Goal: Book appointment/travel/reservation: Book appointment/travel/reservation

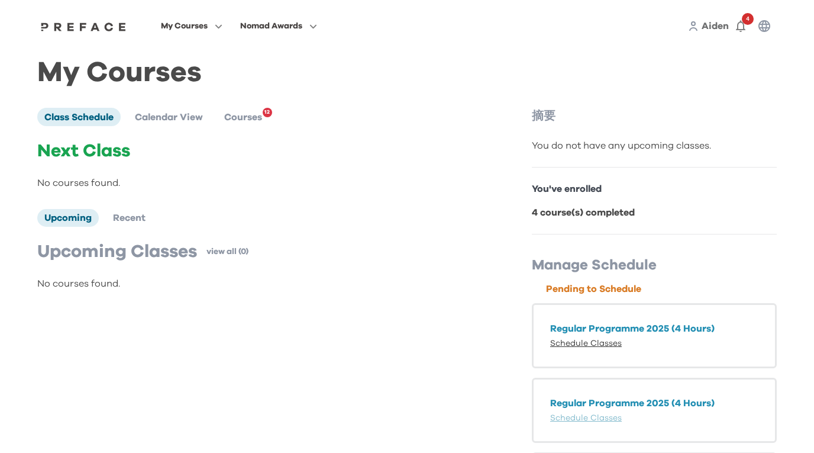
click at [557, 341] on link "Schedule Classes" at bounding box center [586, 343] width 72 height 8
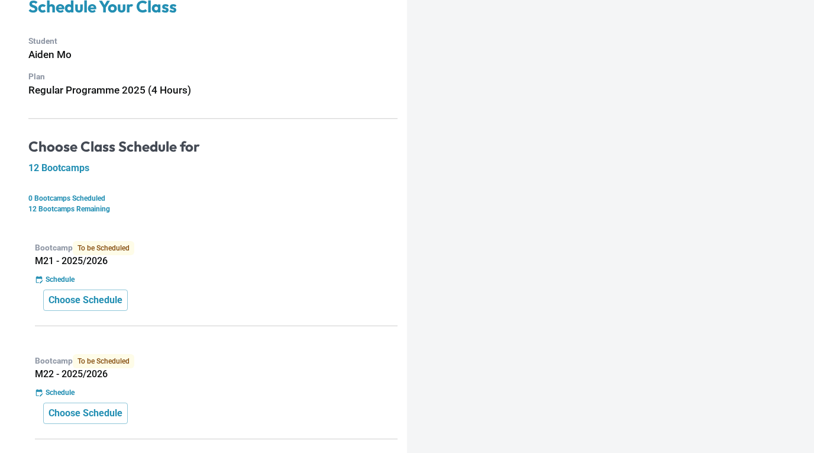
scroll to position [96, 0]
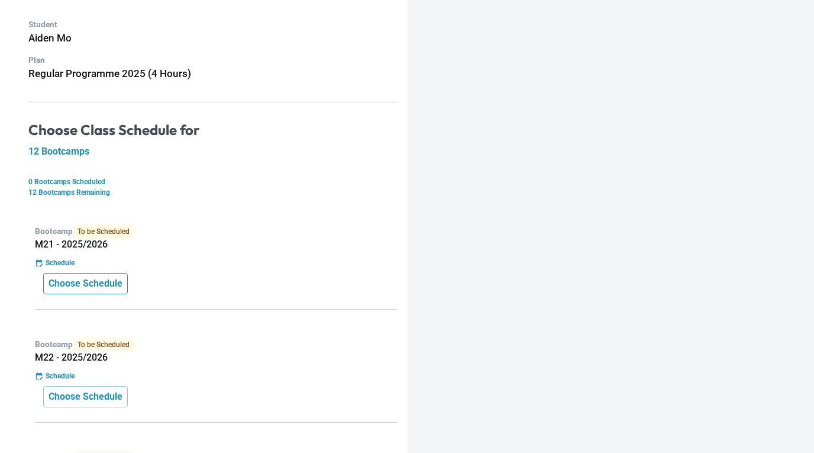
click at [102, 287] on p "Choose Schedule" at bounding box center [86, 283] width 74 height 14
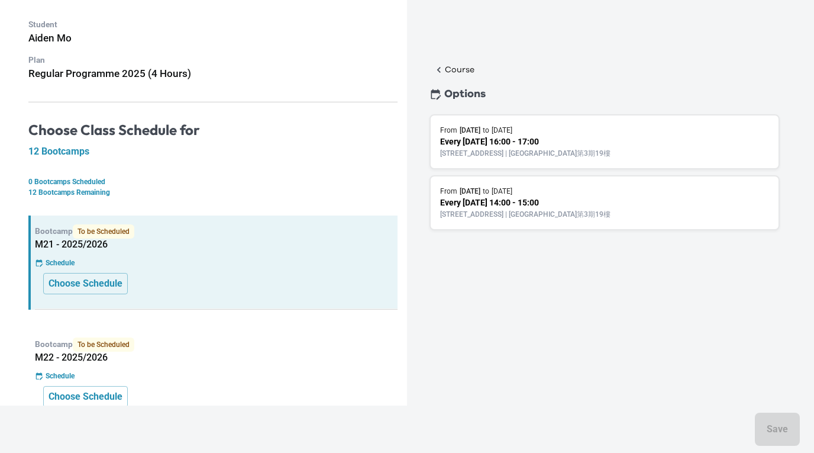
click at [540, 219] on p "[STREET_ADDRESS] | [GEOGRAPHIC_DATA]第3期19樓" at bounding box center [604, 214] width 329 height 11
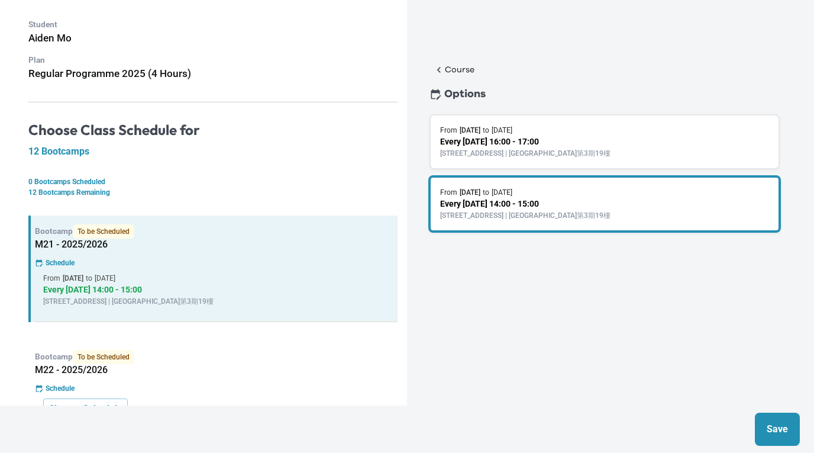
click at [771, 431] on p "Save" at bounding box center [777, 429] width 21 height 14
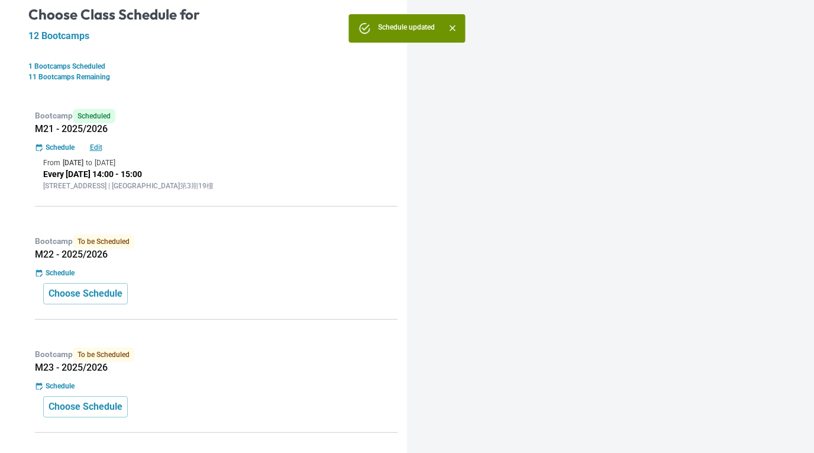
scroll to position [215, 0]
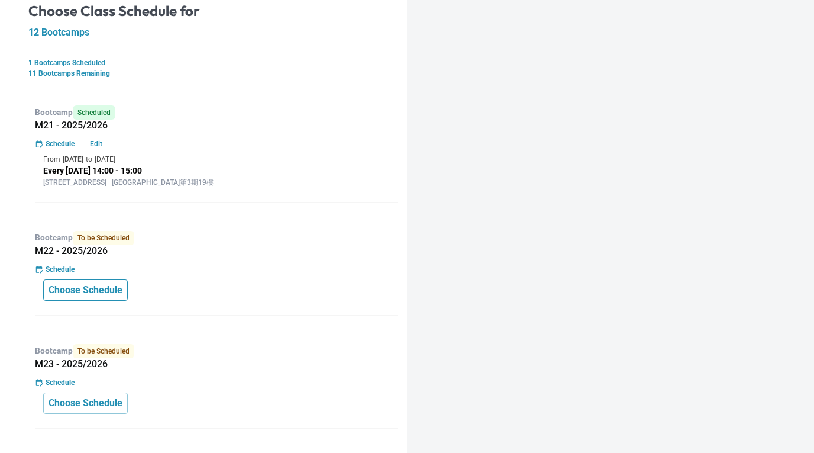
click at [122, 292] on p "Choose Schedule" at bounding box center [86, 290] width 74 height 14
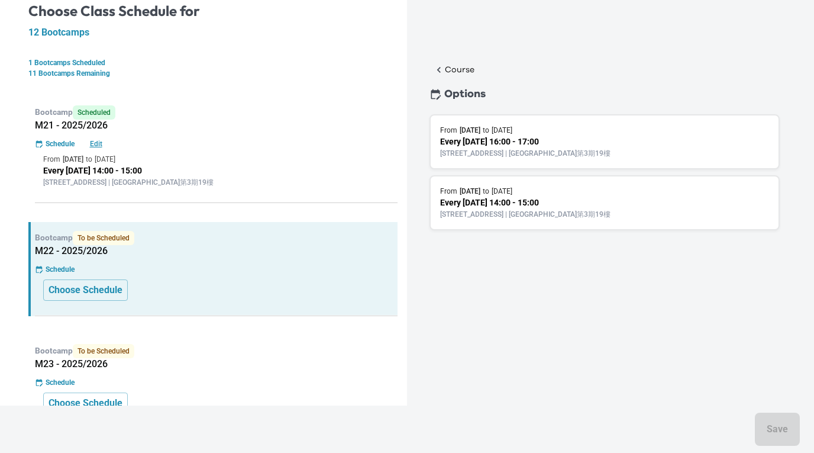
click at [544, 208] on p "Every [DATE] 14:00 - 15:00" at bounding box center [604, 202] width 329 height 12
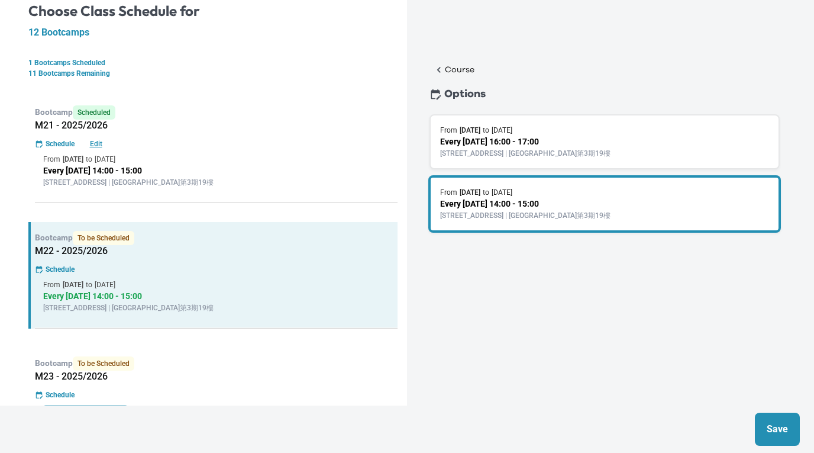
click at [779, 423] on p "Save" at bounding box center [777, 429] width 21 height 14
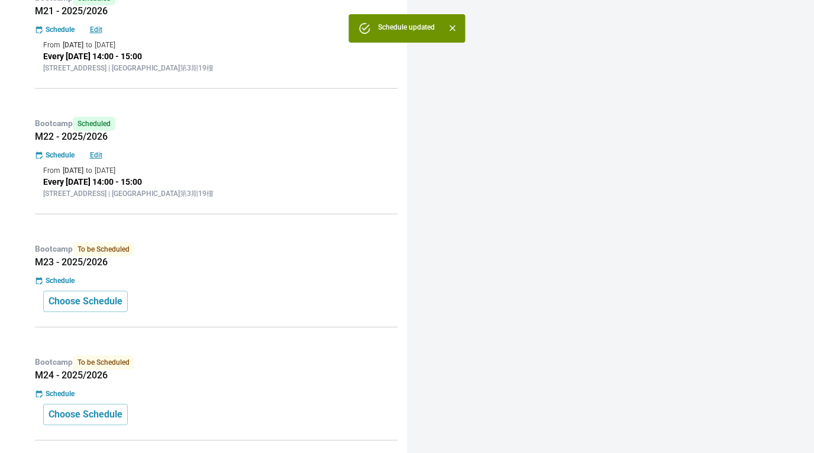
scroll to position [331, 0]
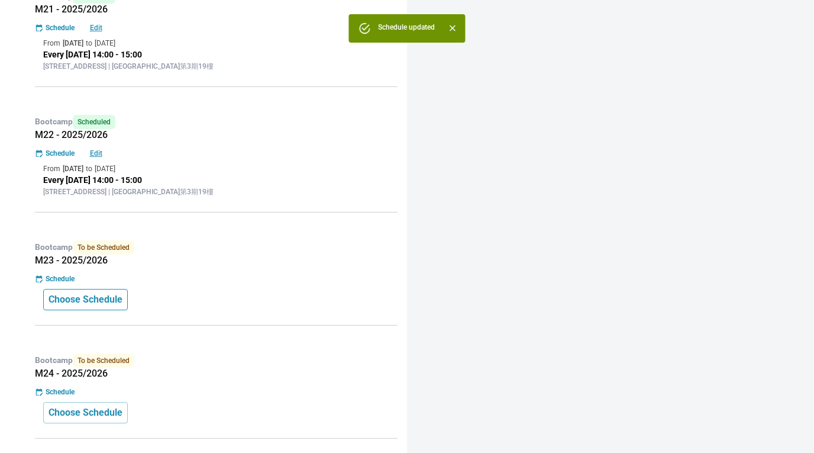
click at [88, 298] on p "Choose Schedule" at bounding box center [86, 299] width 74 height 14
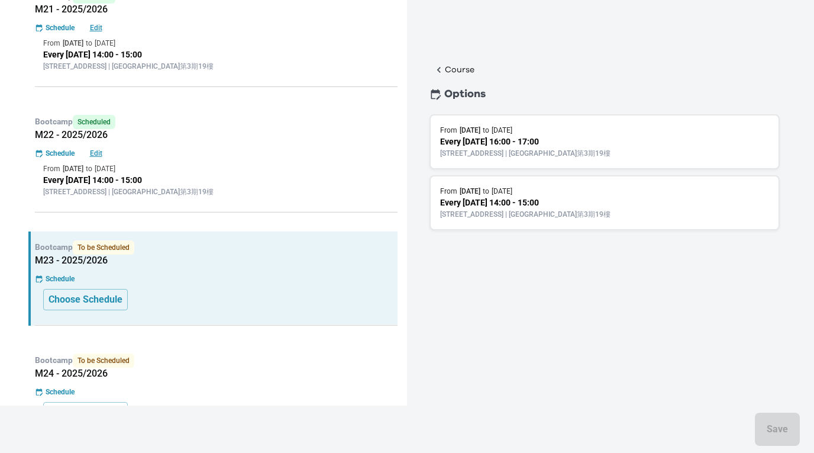
click at [542, 206] on p "Every [DATE] 14:00 - 15:00" at bounding box center [604, 202] width 329 height 12
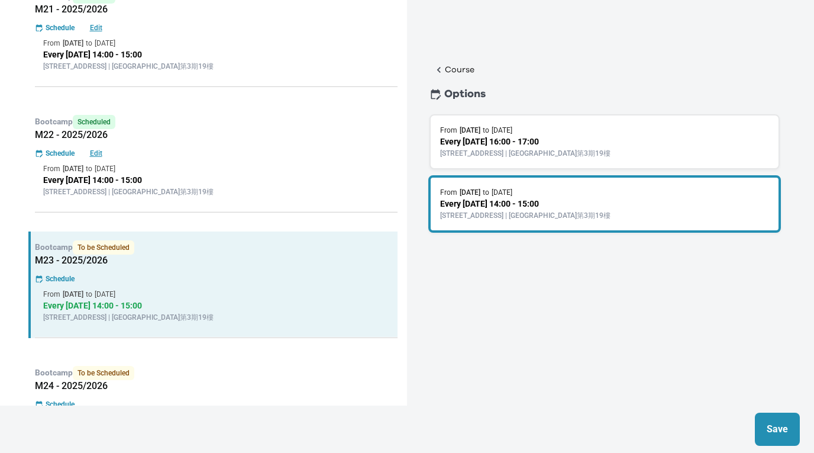
click at [773, 432] on p "Save" at bounding box center [777, 429] width 21 height 14
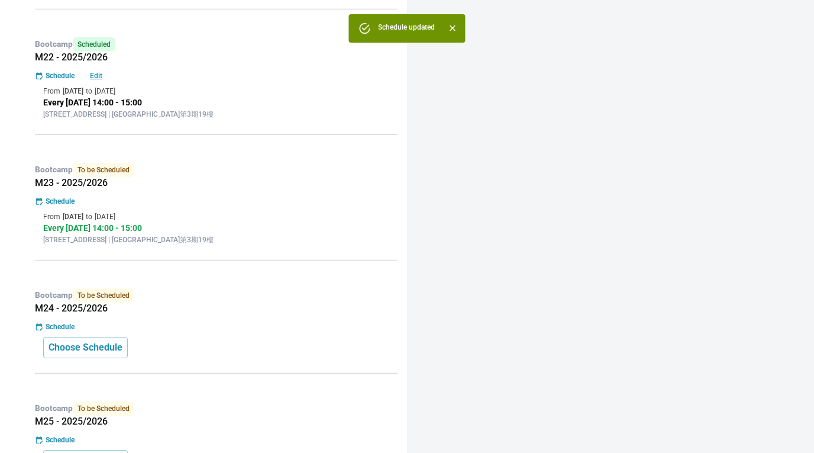
scroll to position [415, 0]
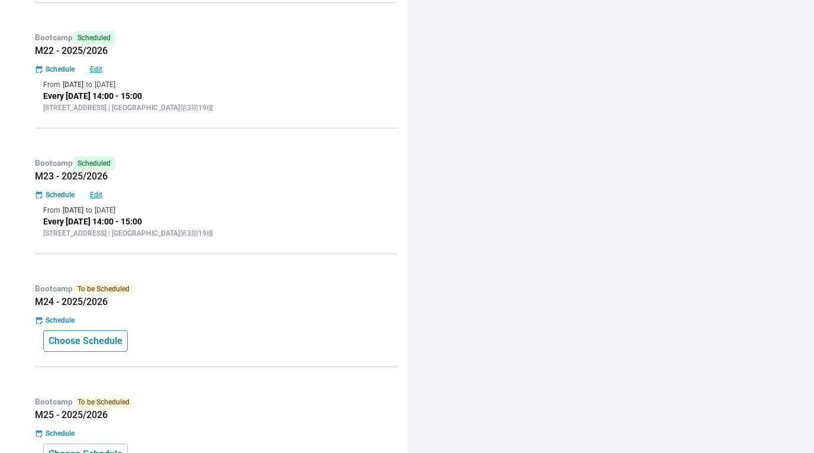
click at [98, 343] on p "Choose Schedule" at bounding box center [86, 341] width 74 height 14
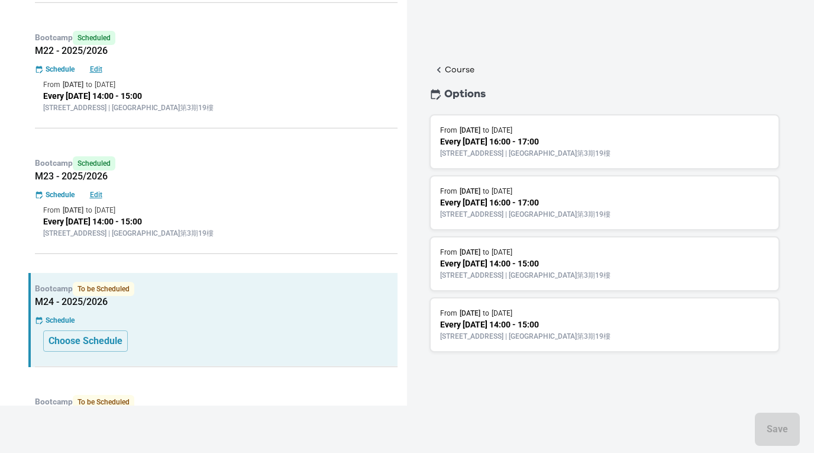
click at [570, 267] on p "Every [DATE] 14:00 - 15:00" at bounding box center [604, 263] width 329 height 12
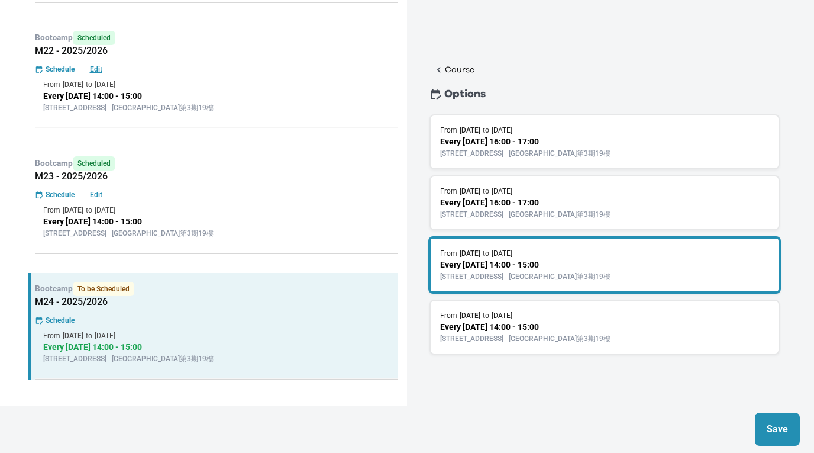
click at [780, 428] on p "Save" at bounding box center [777, 429] width 21 height 14
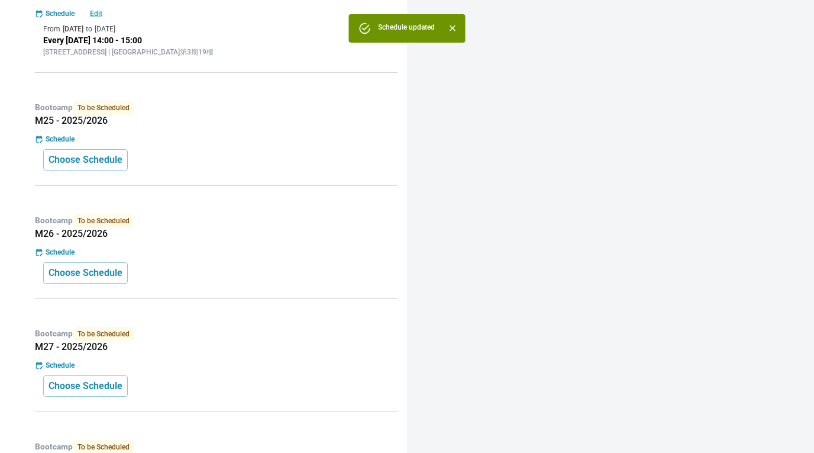
scroll to position [731, 0]
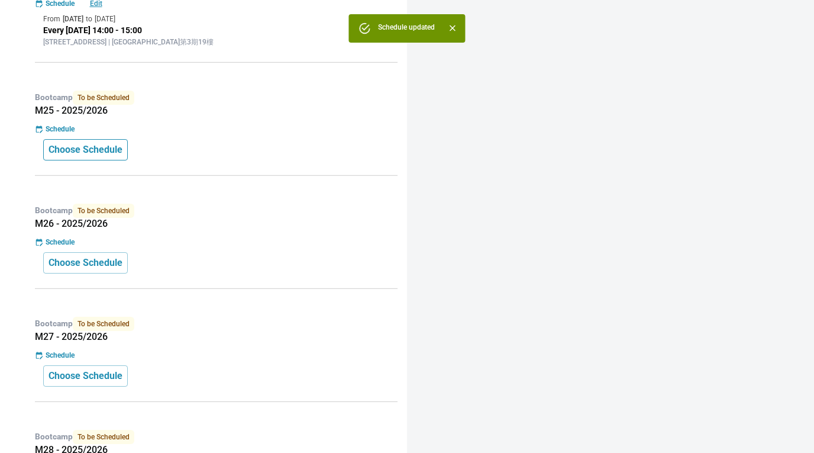
click at [114, 155] on p "Choose Schedule" at bounding box center [86, 150] width 74 height 14
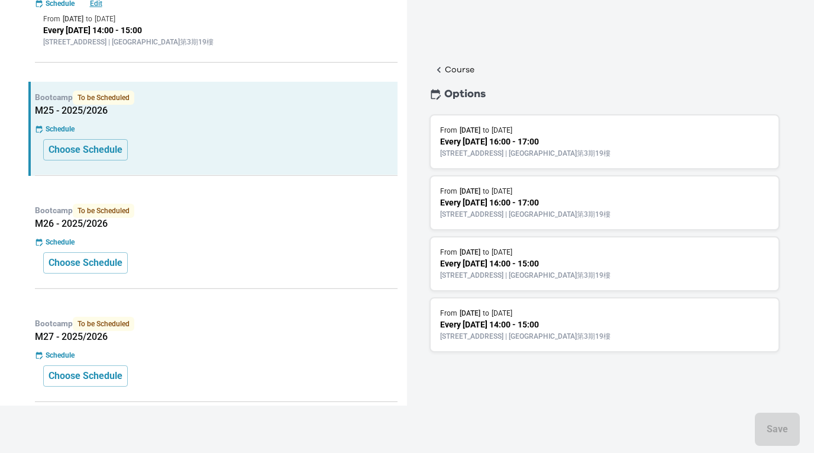
click at [614, 276] on p "[STREET_ADDRESS] | [GEOGRAPHIC_DATA]第3期19樓" at bounding box center [604, 275] width 329 height 11
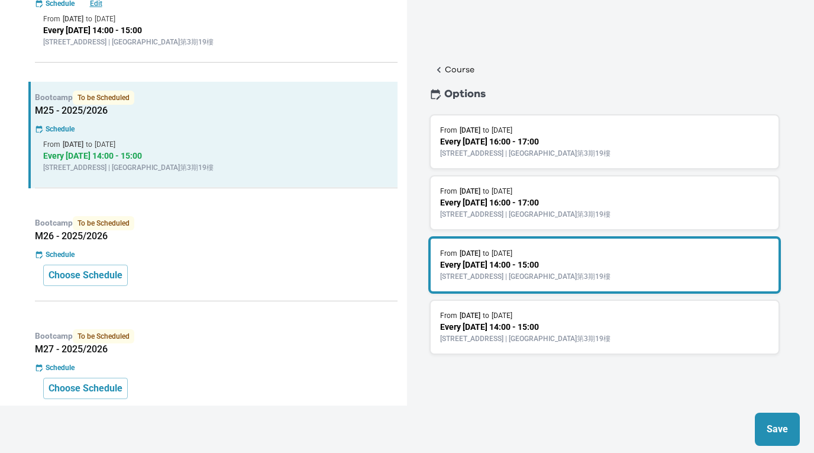
click at [767, 425] on p "Save" at bounding box center [777, 429] width 21 height 14
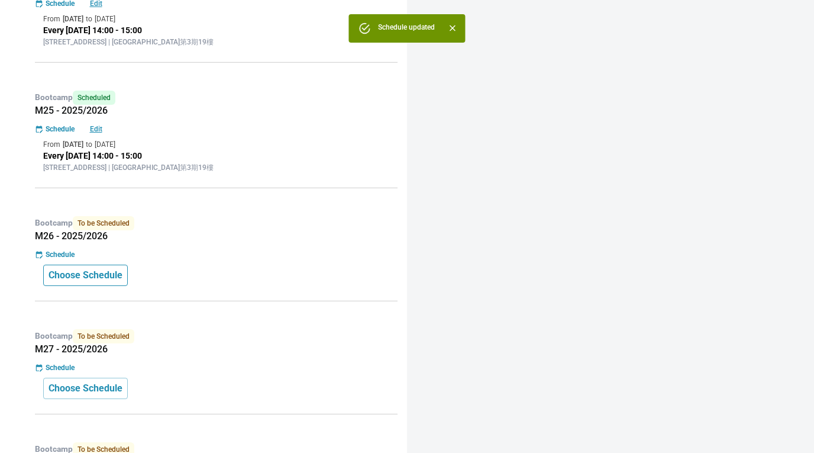
click at [117, 280] on p "Choose Schedule" at bounding box center [86, 275] width 74 height 14
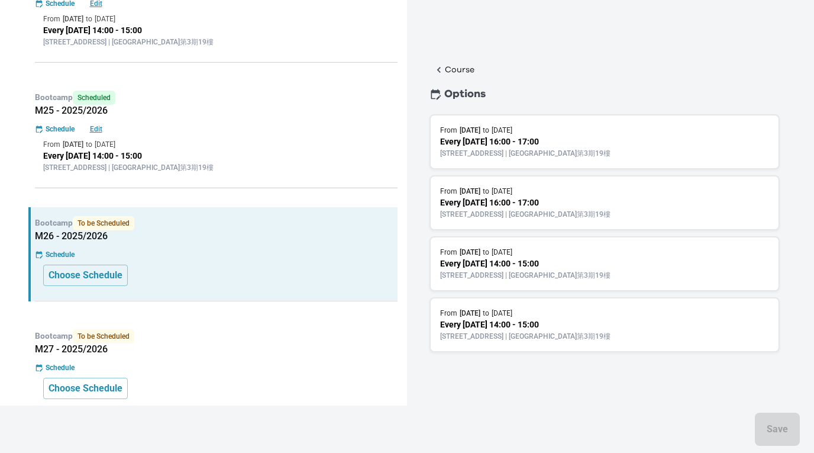
click at [494, 260] on p "Every [DATE] 14:00 - 15:00" at bounding box center [604, 263] width 329 height 12
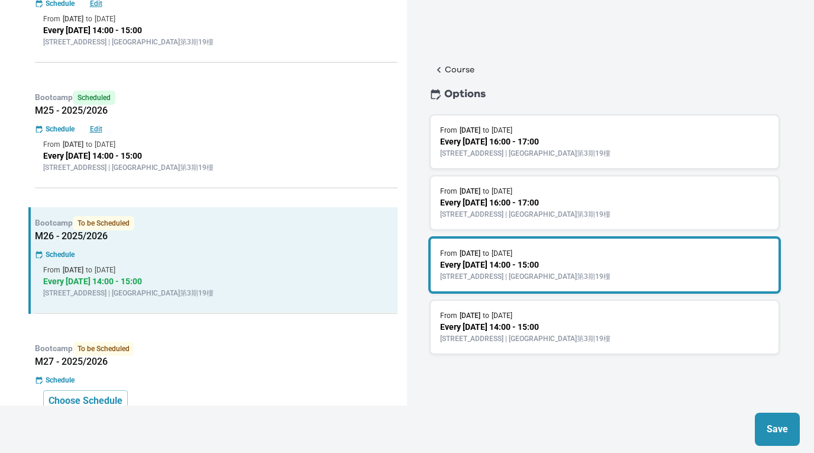
click at [758, 422] on button "Save" at bounding box center [777, 428] width 45 height 33
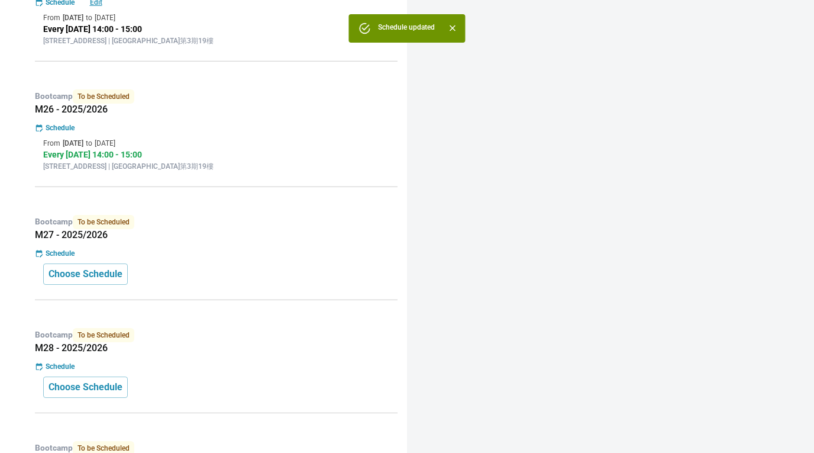
scroll to position [859, 0]
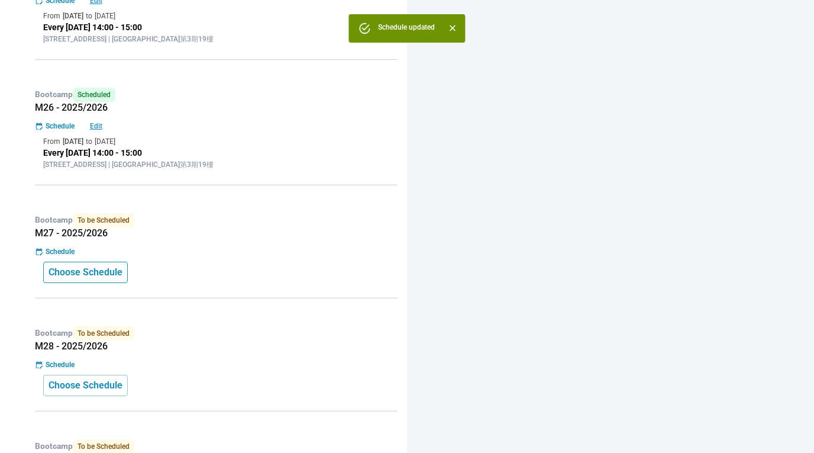
click at [119, 271] on p "Choose Schedule" at bounding box center [86, 272] width 74 height 14
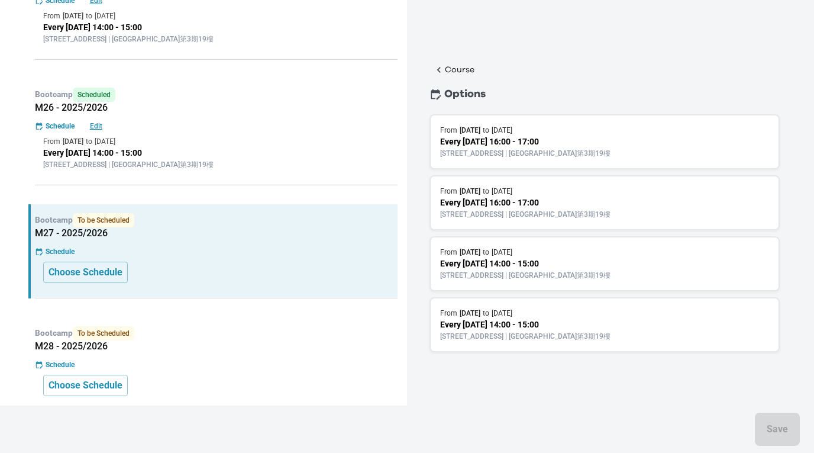
click at [625, 260] on p "Every [DATE] 14:00 - 15:00" at bounding box center [604, 263] width 329 height 12
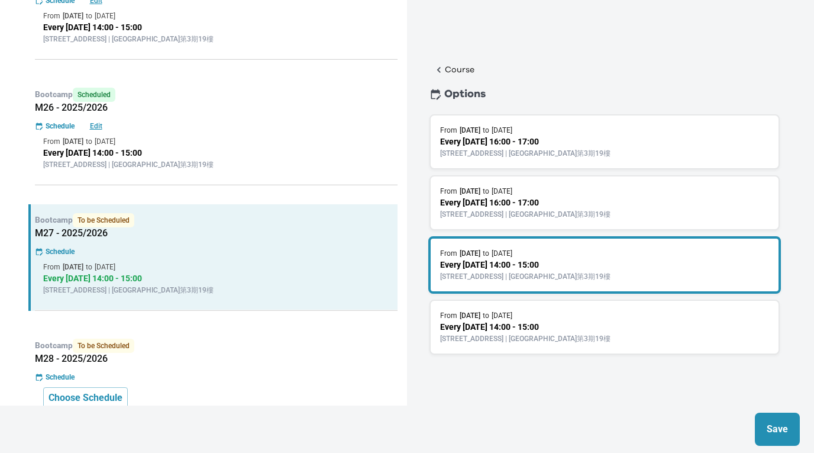
click at [775, 428] on p "Save" at bounding box center [777, 429] width 21 height 14
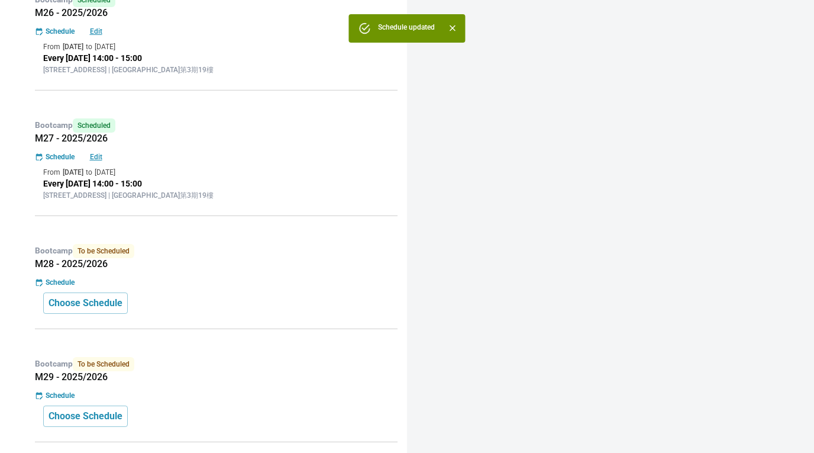
scroll to position [972, 0]
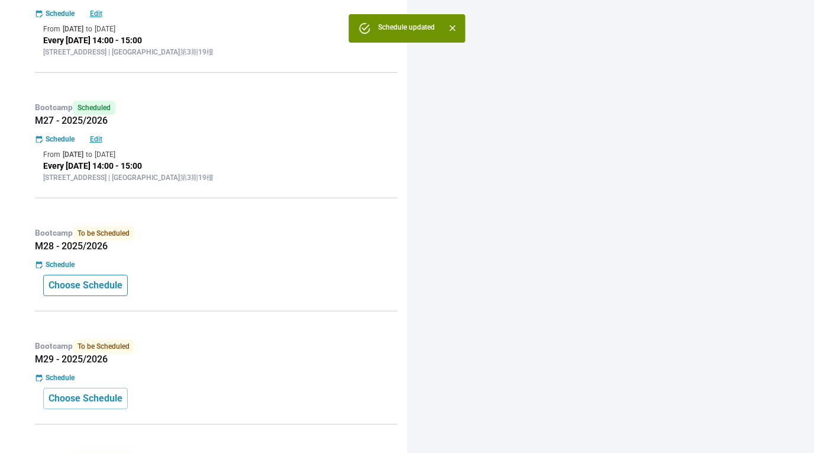
click at [102, 285] on p "Choose Schedule" at bounding box center [86, 285] width 74 height 14
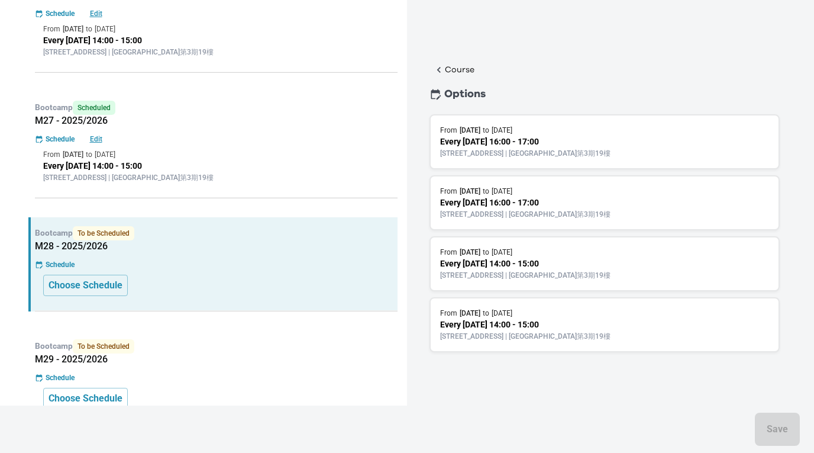
click at [516, 266] on p "Every [DATE] 14:00 - 15:00" at bounding box center [604, 263] width 329 height 12
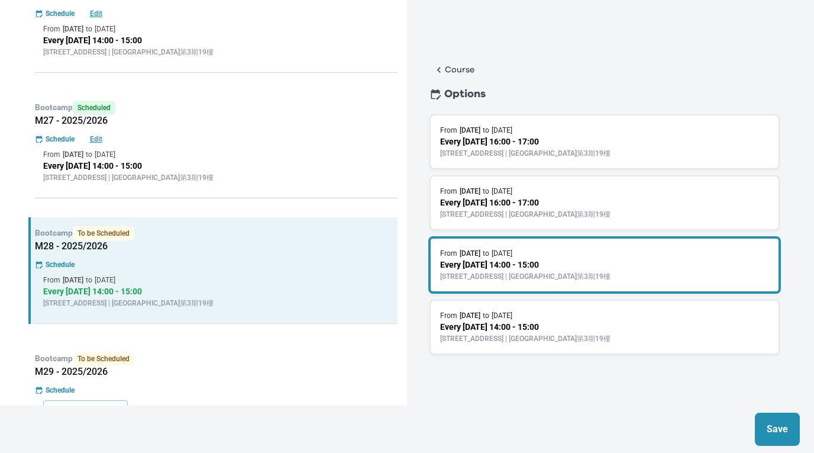
click at [761, 427] on button "Save" at bounding box center [777, 428] width 45 height 33
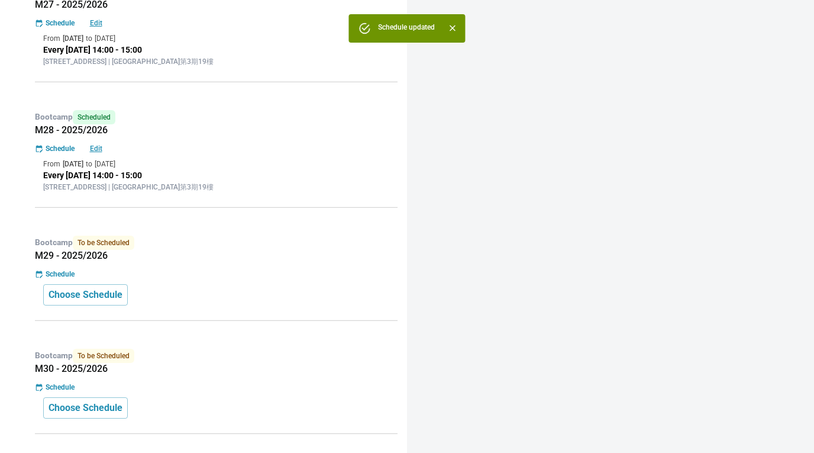
scroll to position [1119, 0]
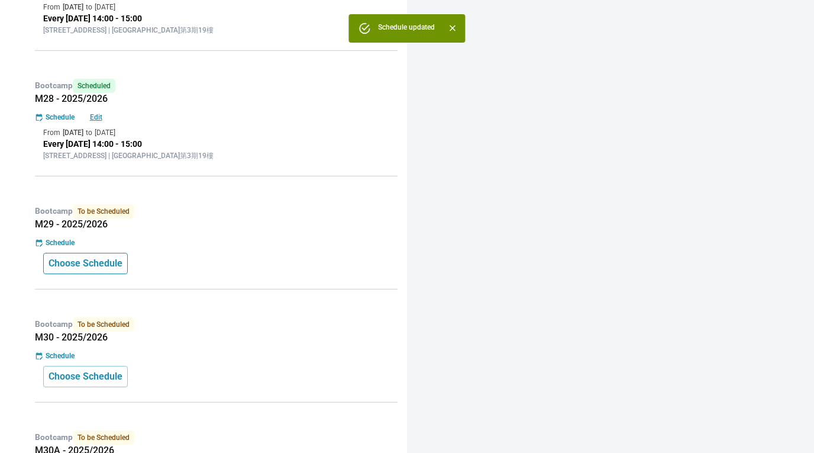
click at [122, 264] on p "Choose Schedule" at bounding box center [86, 263] width 74 height 14
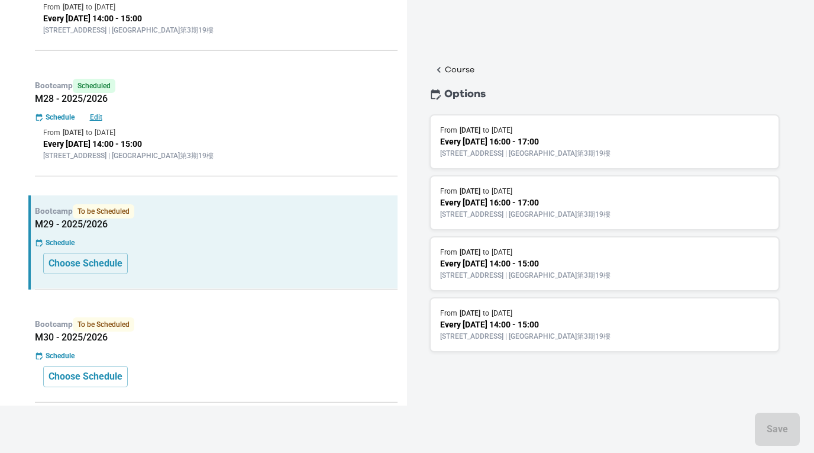
click at [593, 270] on p "[STREET_ADDRESS] | [GEOGRAPHIC_DATA]第3期19樓" at bounding box center [604, 275] width 329 height 11
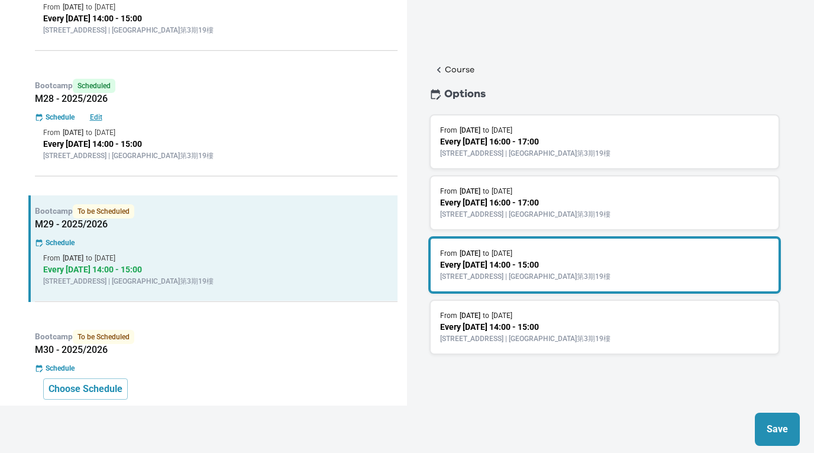
click at [793, 440] on button "Save" at bounding box center [777, 428] width 45 height 33
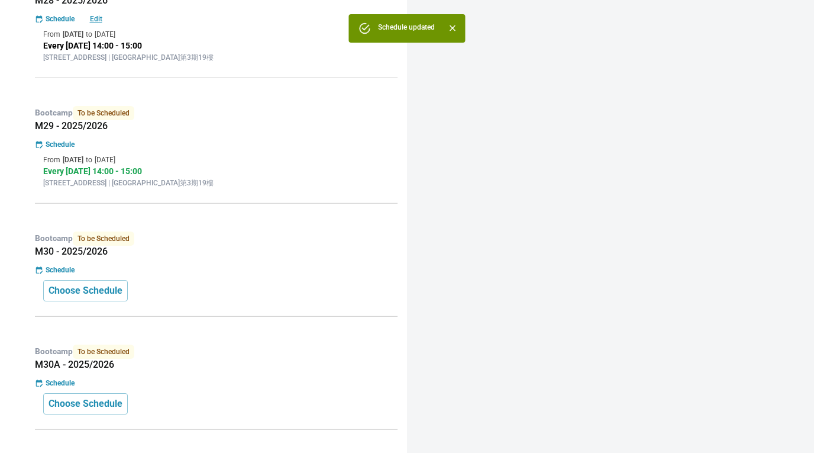
scroll to position [1221, 0]
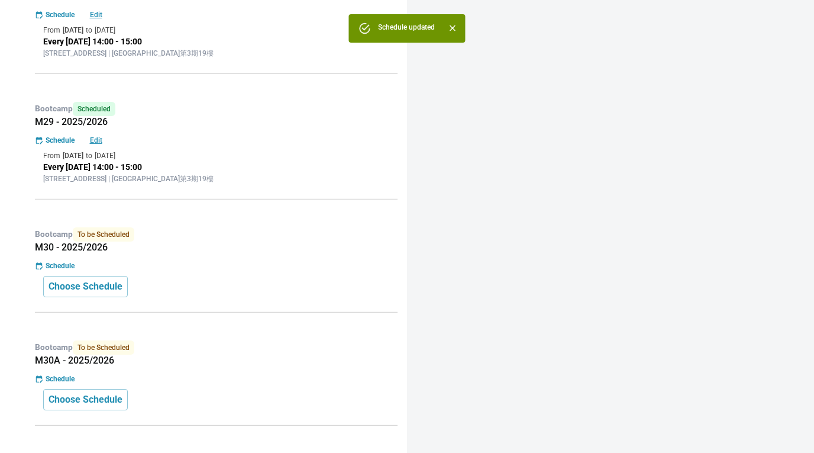
click at [234, 288] on div "Choose Schedule" at bounding box center [216, 286] width 346 height 21
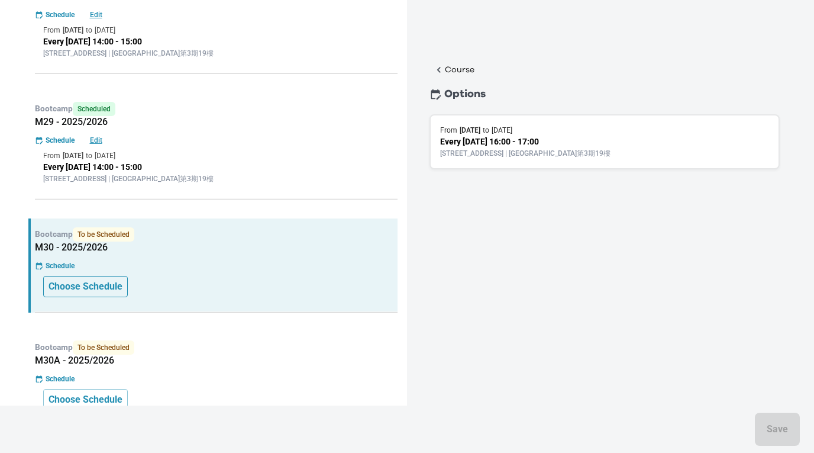
click at [108, 292] on p "Choose Schedule" at bounding box center [86, 286] width 74 height 14
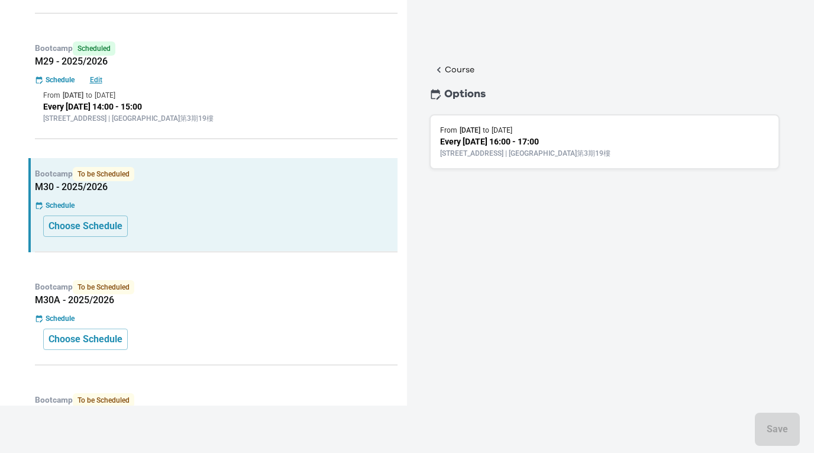
scroll to position [1291, 0]
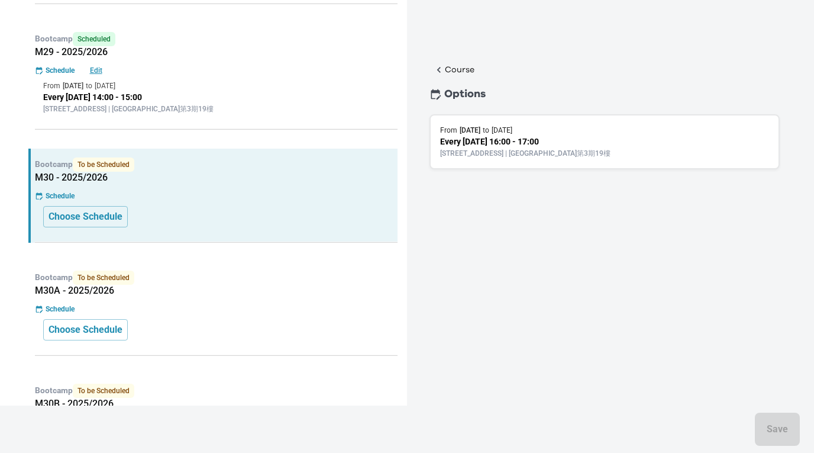
click at [212, 331] on div "Choose Schedule" at bounding box center [216, 329] width 346 height 21
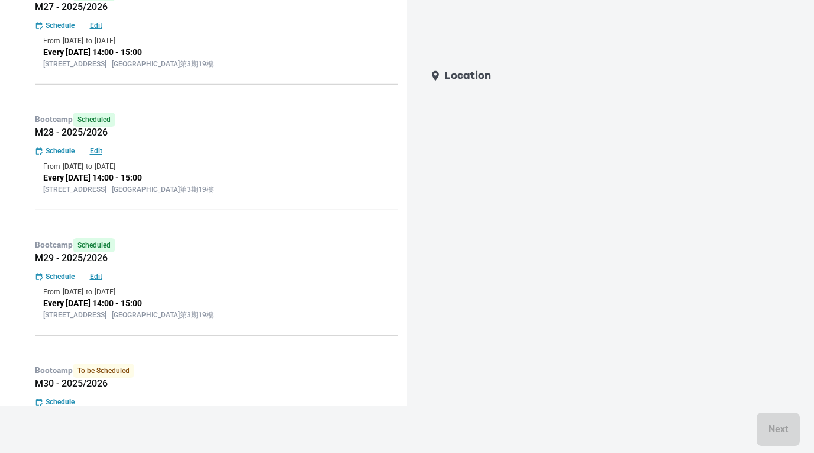
scroll to position [1040, 0]
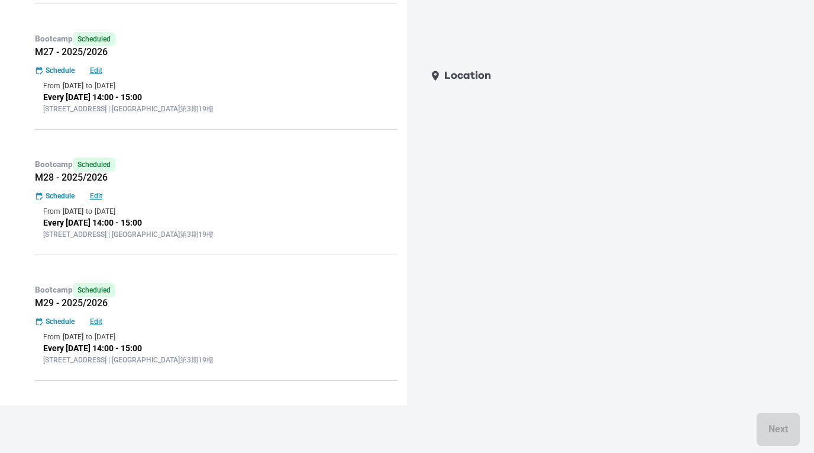
click at [263, 328] on div "Bootcamp Scheduled M29 - 2025/2026 Schedule Edit From [DATE] to [DATE] Every [D…" at bounding box center [212, 327] width 369 height 106
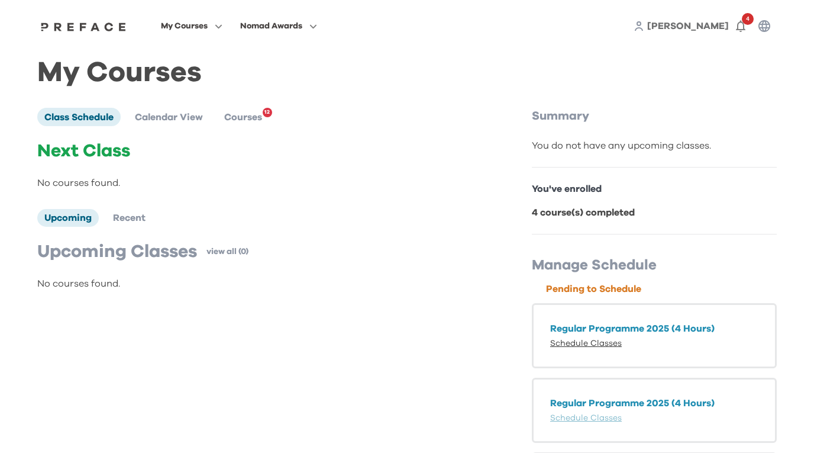
click at [606, 345] on link "Schedule Classes" at bounding box center [586, 343] width 72 height 8
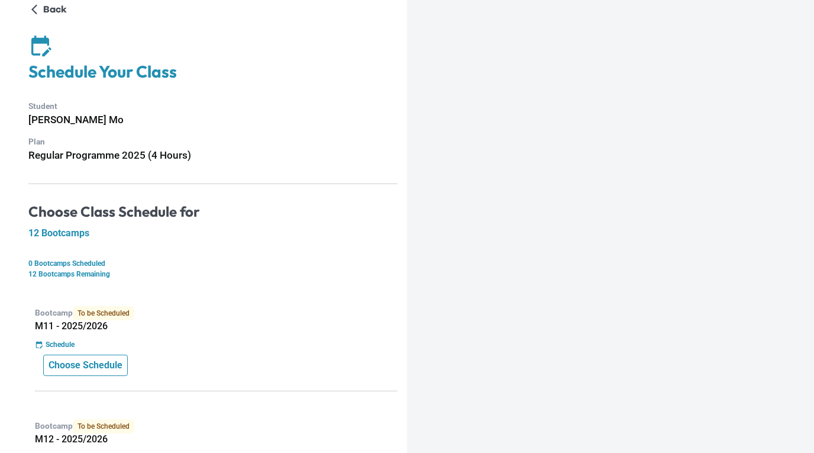
scroll to position [15, 0]
click at [113, 368] on p "Choose Schedule" at bounding box center [86, 364] width 74 height 14
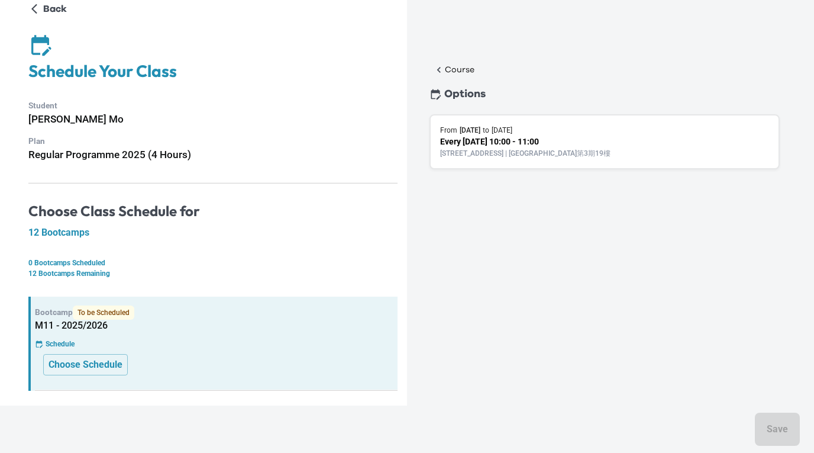
click at [611, 152] on p "[STREET_ADDRESS] | [GEOGRAPHIC_DATA]第3期19樓" at bounding box center [604, 153] width 329 height 11
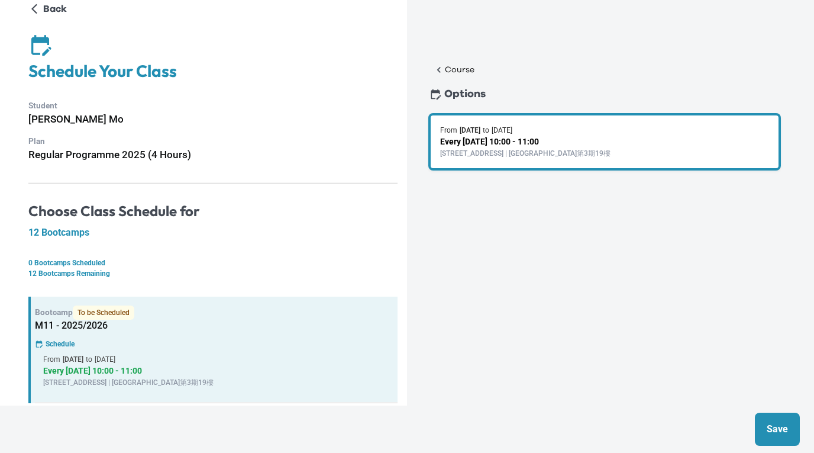
click at [765, 421] on button "Save" at bounding box center [777, 428] width 45 height 33
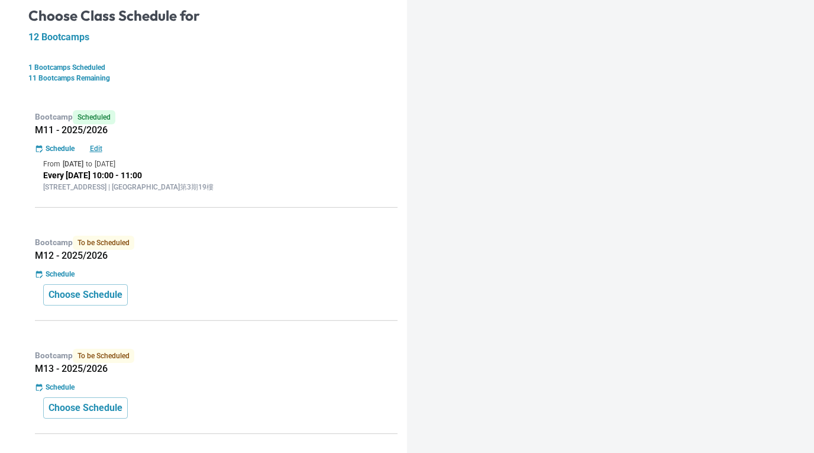
scroll to position [274, 0]
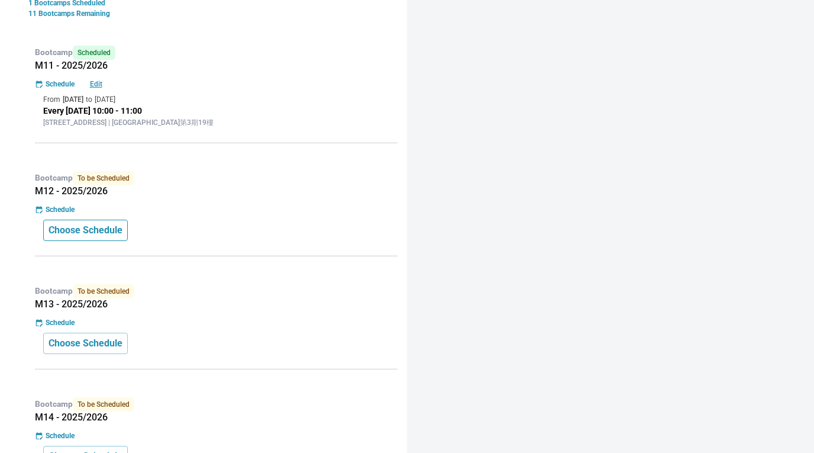
click at [122, 231] on p "Choose Schedule" at bounding box center [86, 230] width 74 height 14
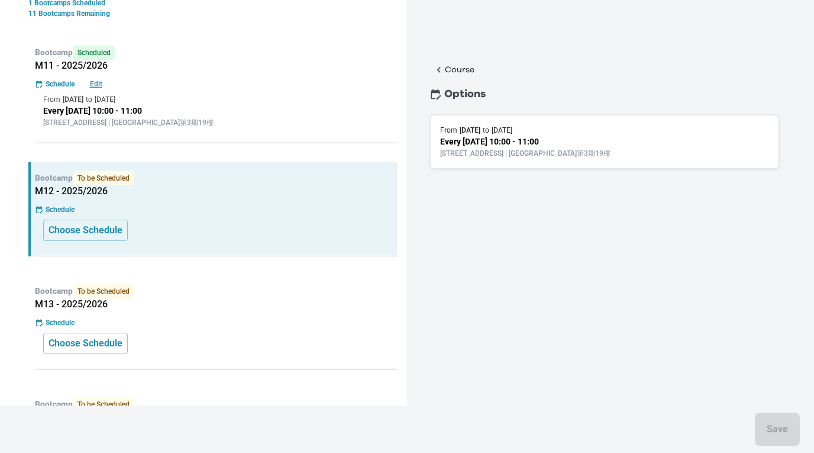
click at [529, 153] on p "[STREET_ADDRESS] | [GEOGRAPHIC_DATA]第3期19樓" at bounding box center [604, 153] width 329 height 11
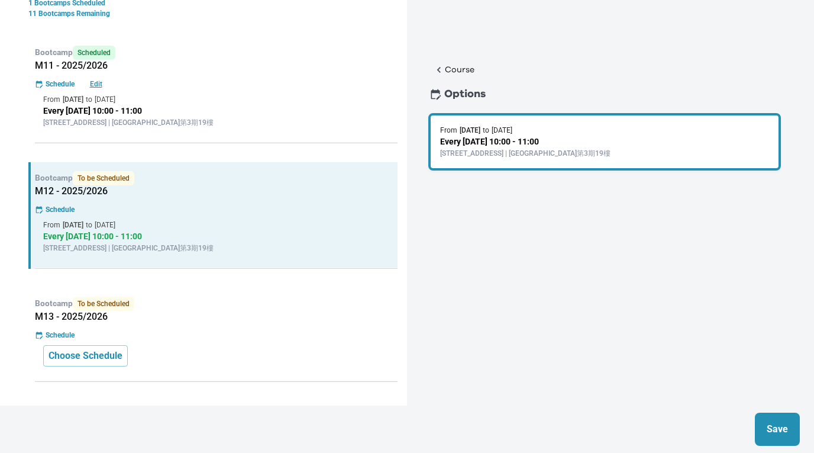
click at [773, 423] on p "Save" at bounding box center [777, 429] width 21 height 14
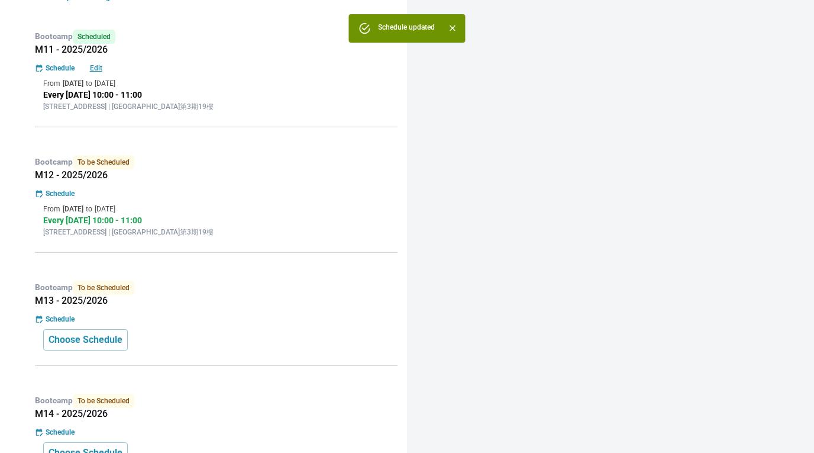
scroll to position [291, 0]
drag, startPoint x: 111, startPoint y: 337, endPoint x: 130, endPoint y: 331, distance: 19.8
click at [112, 337] on p "Choose Schedule" at bounding box center [86, 339] width 74 height 14
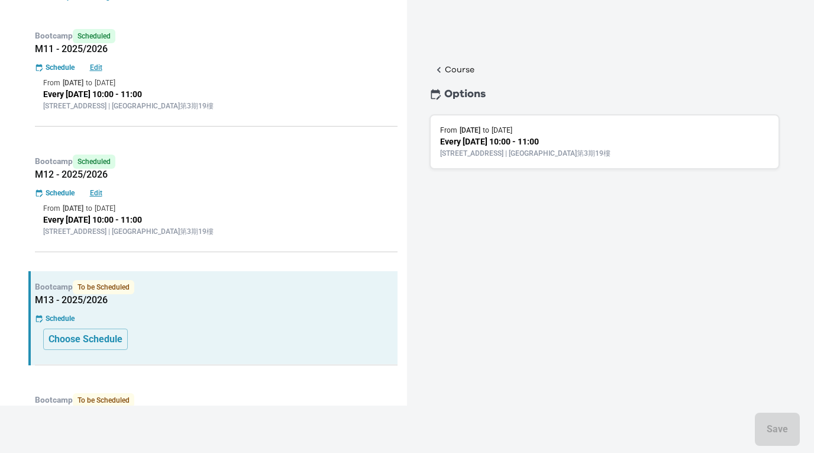
drag, startPoint x: 541, startPoint y: 153, endPoint x: 590, endPoint y: 193, distance: 62.6
click at [541, 153] on p "[STREET_ADDRESS] | [GEOGRAPHIC_DATA]第3期19樓" at bounding box center [604, 153] width 329 height 11
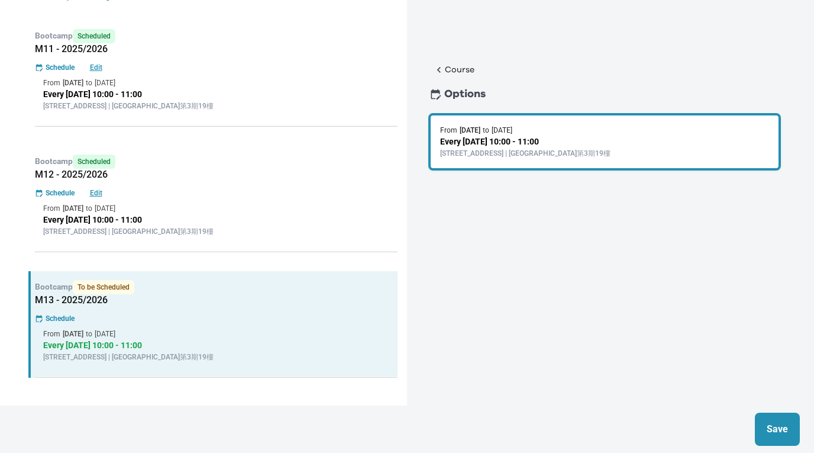
click at [767, 421] on button "Save" at bounding box center [777, 428] width 45 height 33
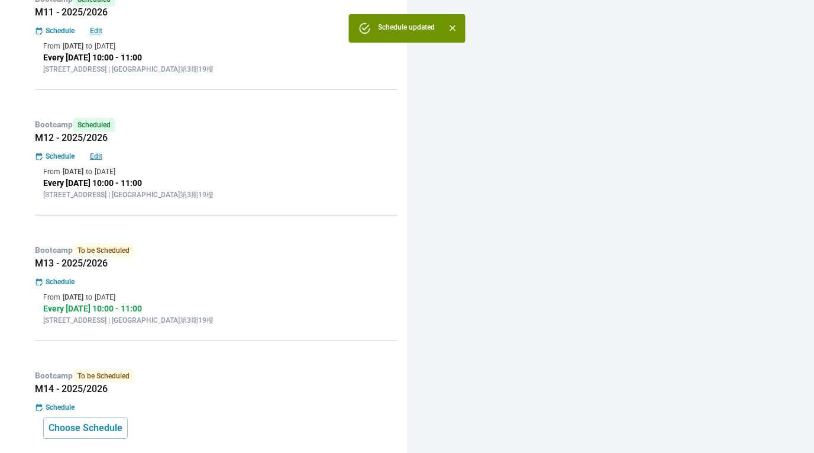
scroll to position [491, 0]
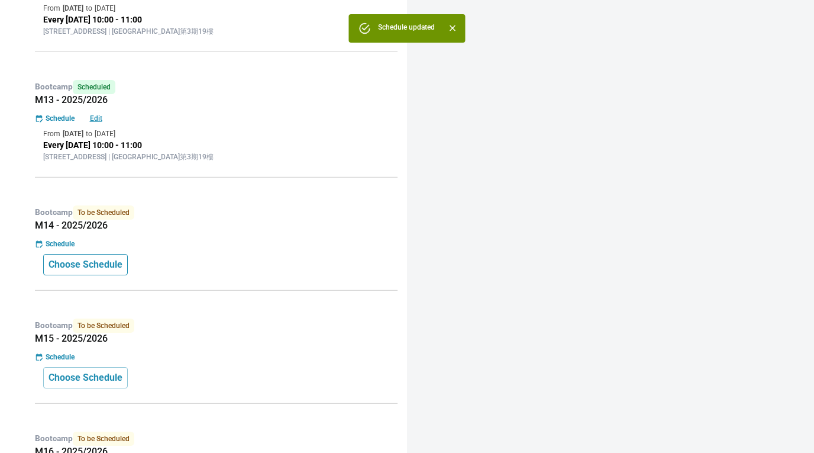
click at [118, 267] on p "Choose Schedule" at bounding box center [86, 264] width 74 height 14
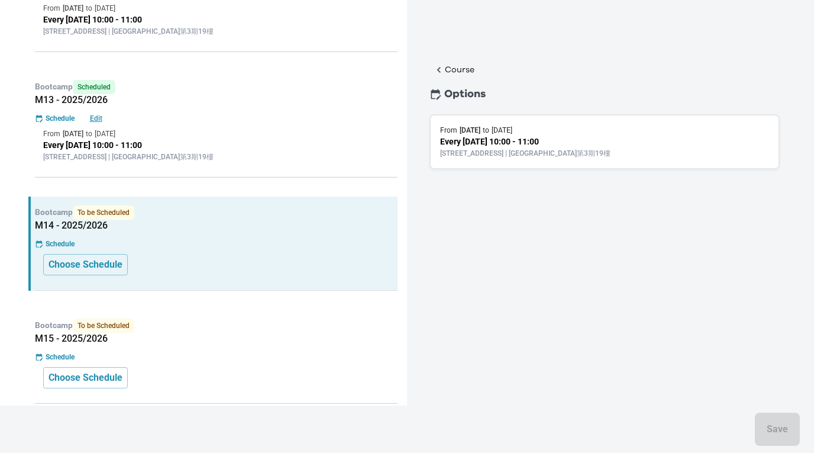
drag, startPoint x: 529, startPoint y: 146, endPoint x: 535, endPoint y: 154, distance: 10.7
click at [529, 145] on p "Every Saturday 10:00 - 11:00" at bounding box center [604, 141] width 329 height 12
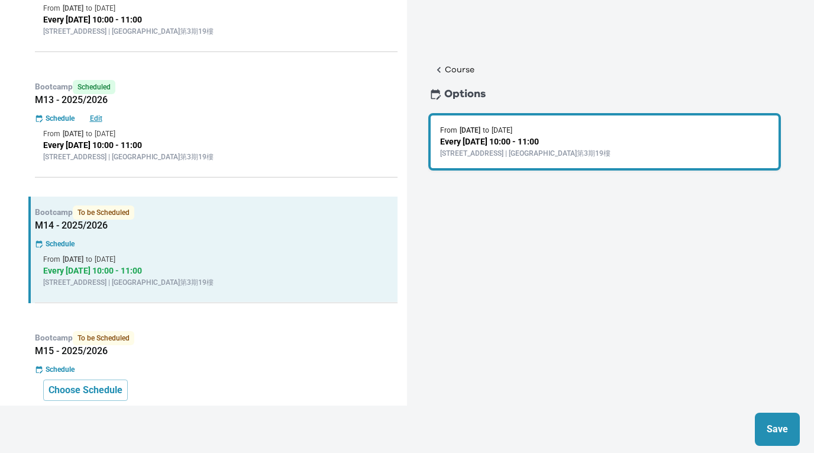
click at [773, 426] on p "Save" at bounding box center [777, 429] width 21 height 14
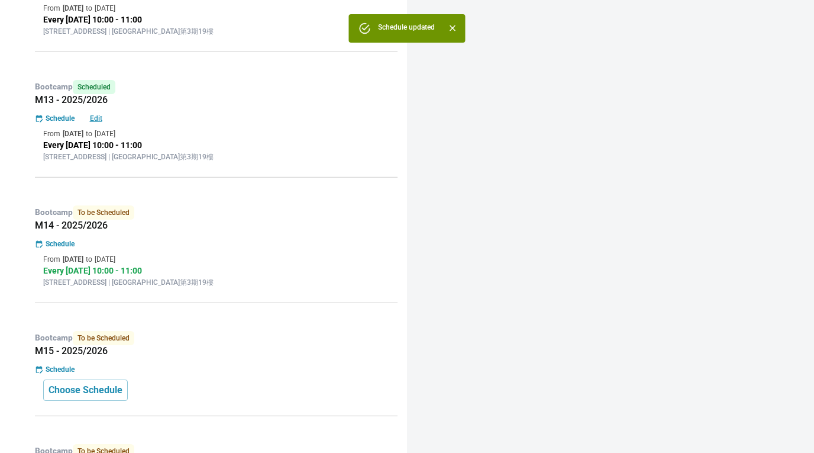
scroll to position [715, 0]
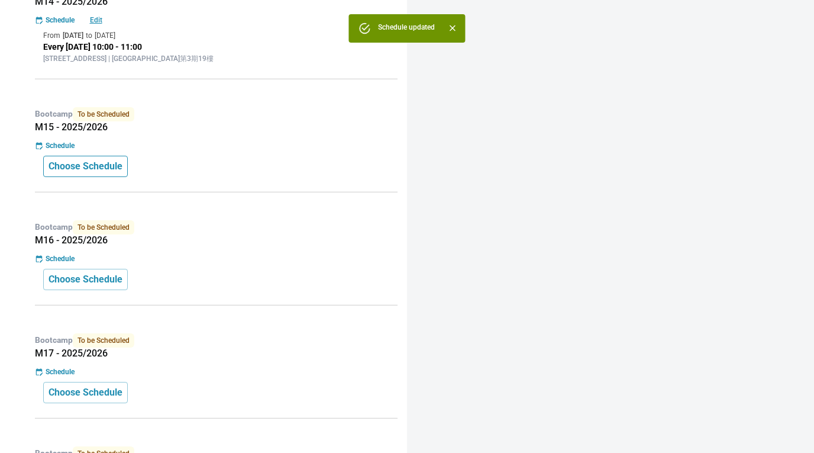
click at [114, 167] on p "Choose Schedule" at bounding box center [86, 166] width 74 height 14
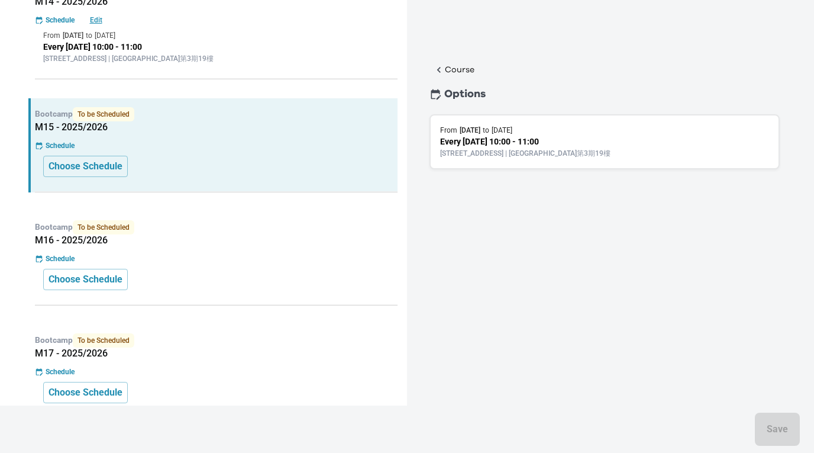
click at [566, 154] on p "[STREET_ADDRESS] | [GEOGRAPHIC_DATA]第3期19樓" at bounding box center [604, 153] width 329 height 11
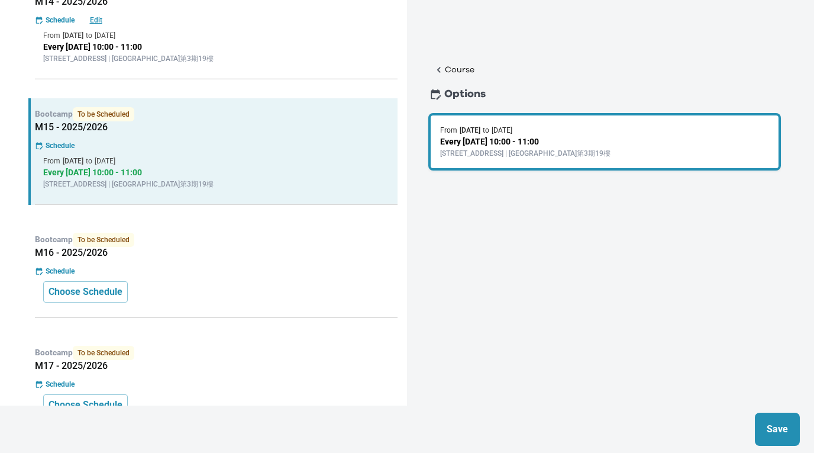
click at [776, 425] on p "Save" at bounding box center [777, 429] width 21 height 14
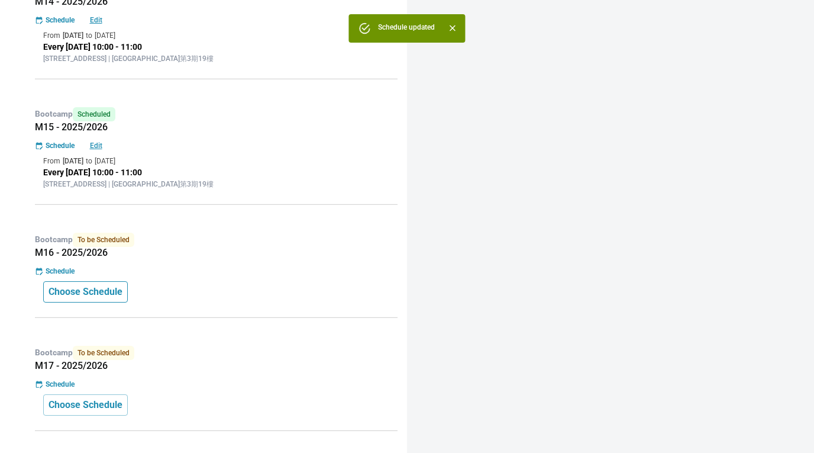
drag, startPoint x: 88, startPoint y: 293, endPoint x: 111, endPoint y: 288, distance: 23.0
click at [89, 293] on p "Choose Schedule" at bounding box center [86, 292] width 74 height 14
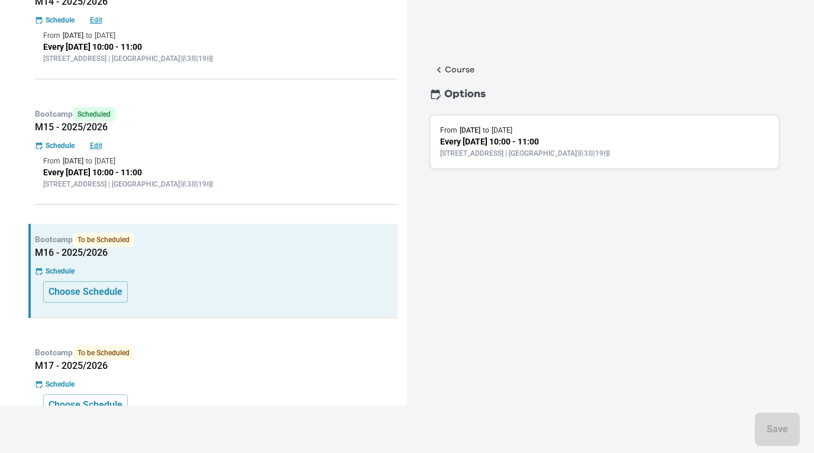
click at [553, 144] on p "Every Saturday 10:00 - 11:00" at bounding box center [604, 141] width 329 height 12
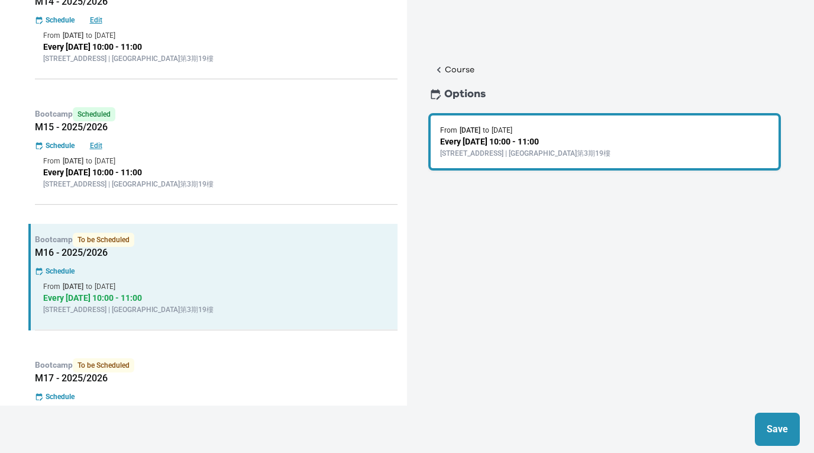
click at [772, 429] on p "Save" at bounding box center [777, 429] width 21 height 14
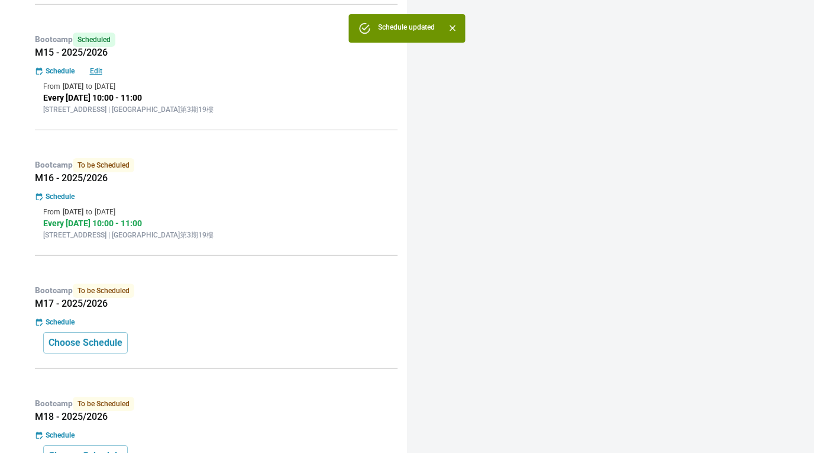
scroll to position [807, 0]
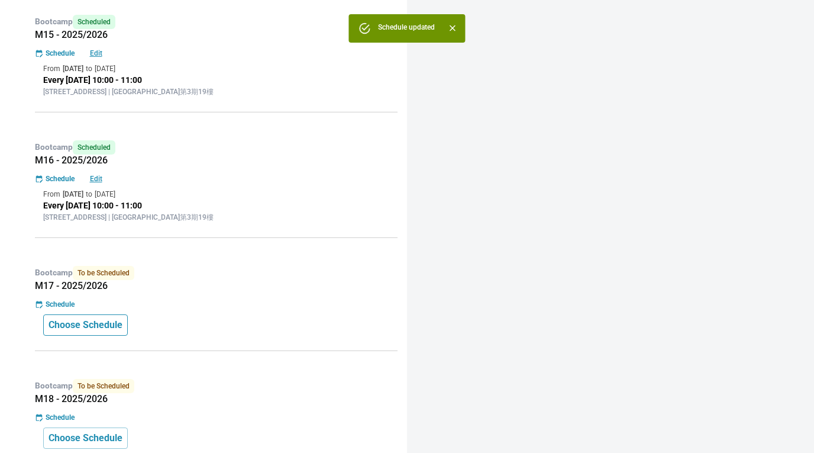
click at [91, 324] on p "Choose Schedule" at bounding box center [86, 325] width 74 height 14
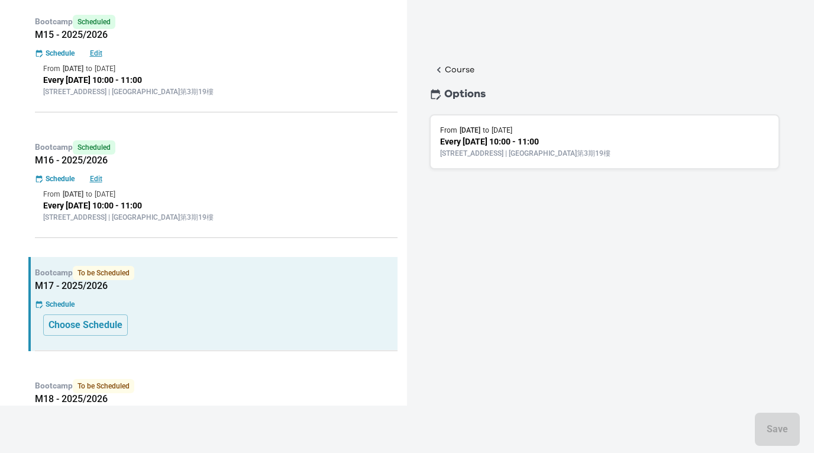
click at [563, 156] on p "[STREET_ADDRESS] | [GEOGRAPHIC_DATA]第3期19樓" at bounding box center [604, 153] width 329 height 11
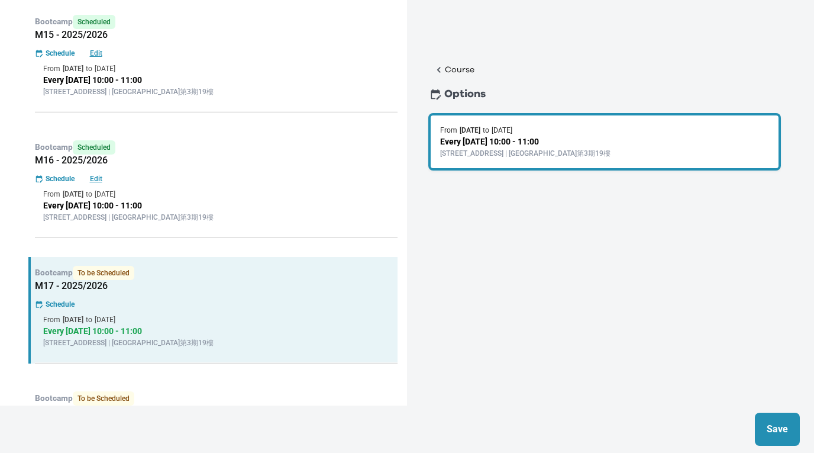
click at [784, 431] on p "Save" at bounding box center [777, 429] width 21 height 14
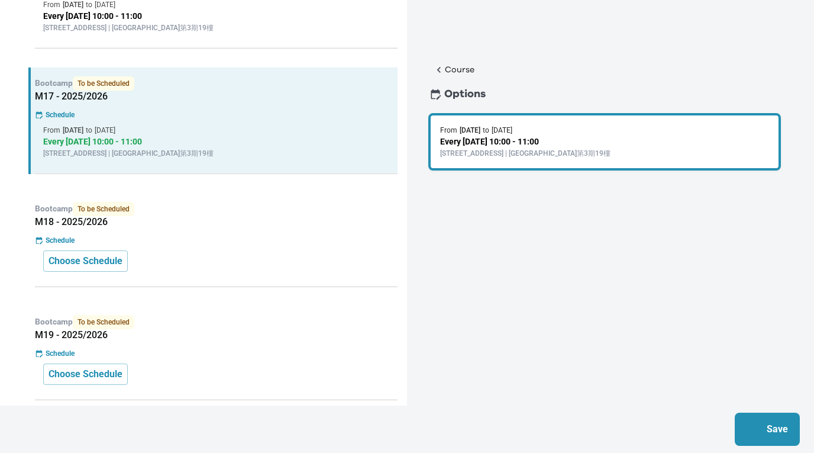
scroll to position [999, 0]
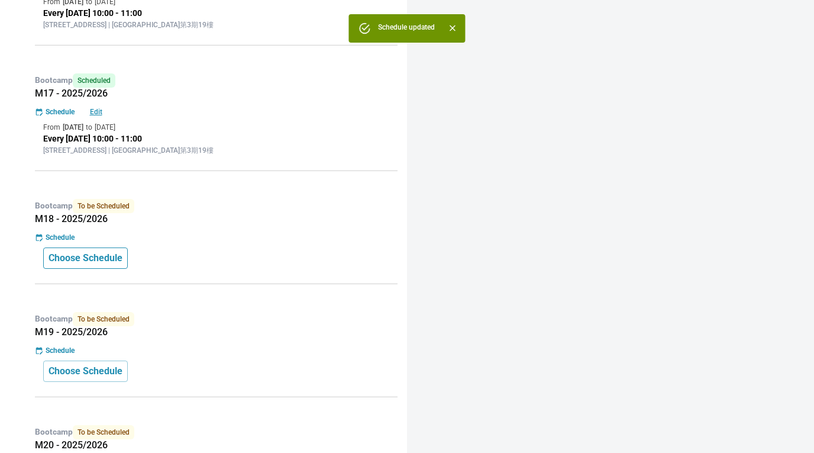
click at [115, 256] on p "Choose Schedule" at bounding box center [86, 258] width 74 height 14
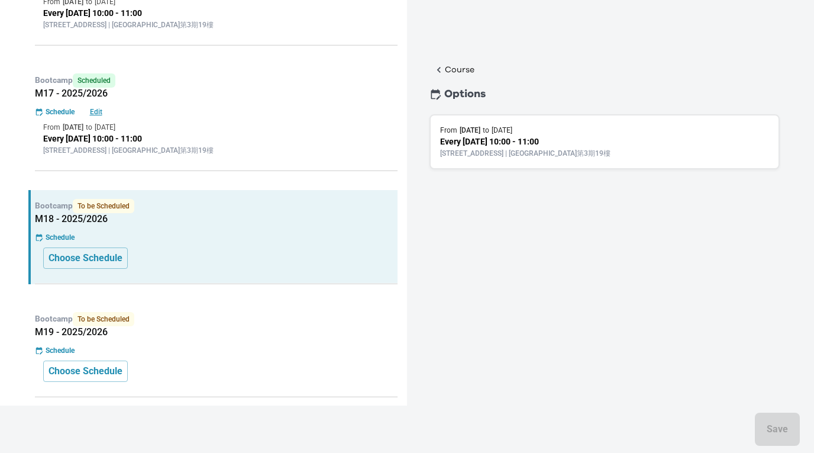
click at [506, 148] on p "[STREET_ADDRESS] | [GEOGRAPHIC_DATA]第3期19樓" at bounding box center [604, 153] width 329 height 11
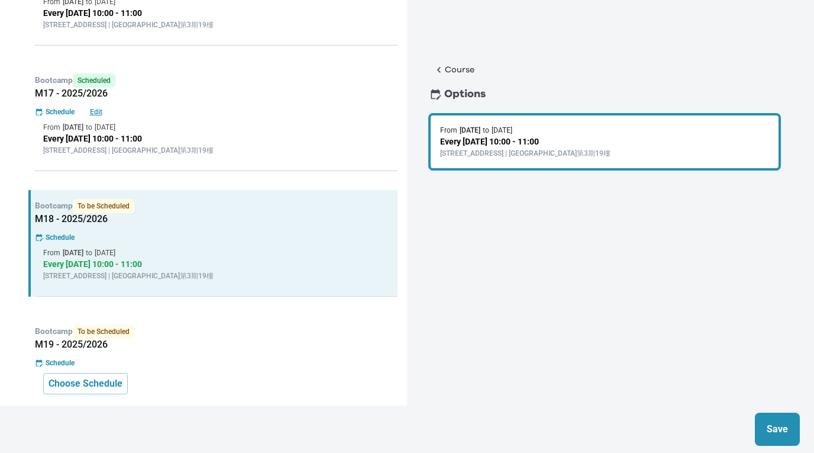
click at [784, 424] on p "Save" at bounding box center [777, 429] width 21 height 14
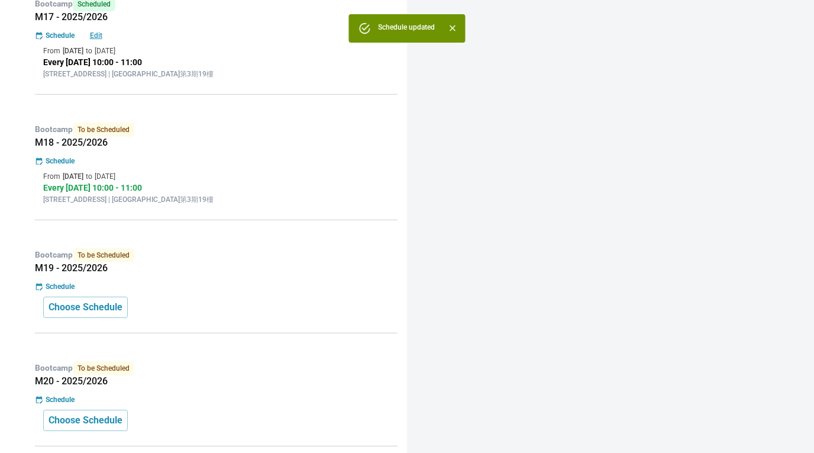
scroll to position [1077, 0]
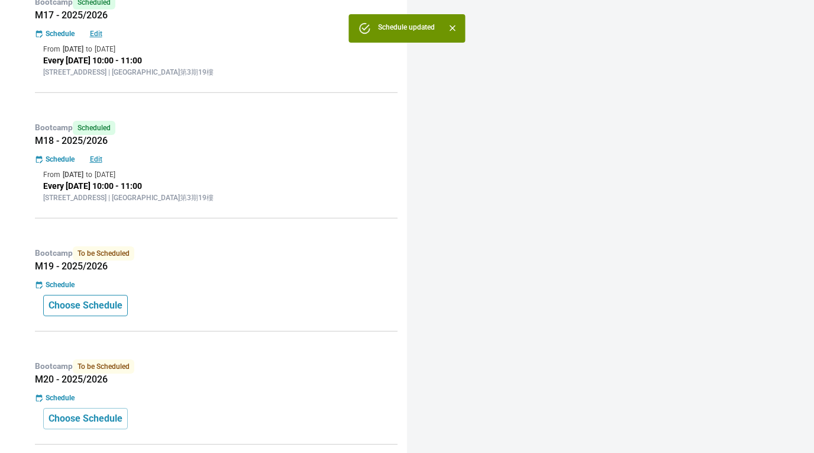
click at [117, 300] on p "Choose Schedule" at bounding box center [86, 305] width 74 height 14
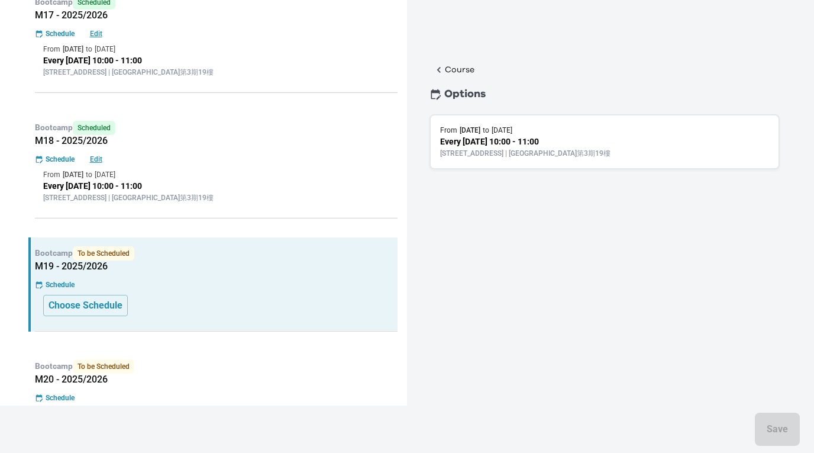
click at [542, 148] on p "[STREET_ADDRESS] | [GEOGRAPHIC_DATA]第3期19樓" at bounding box center [604, 153] width 329 height 11
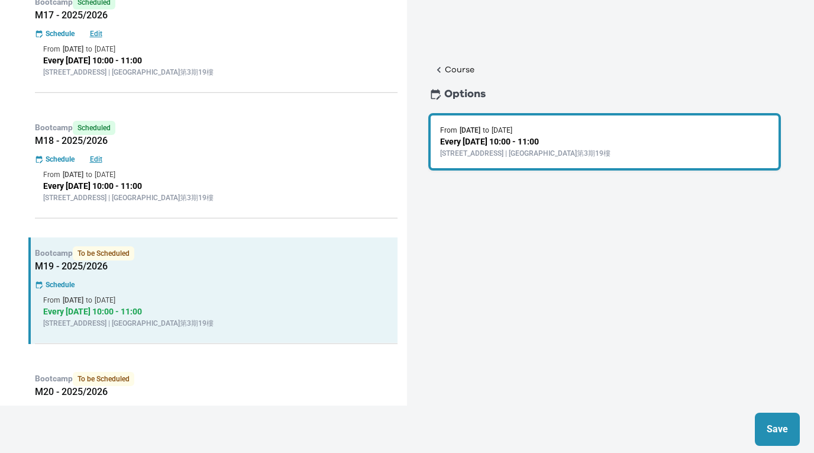
click at [775, 431] on p "Save" at bounding box center [777, 429] width 21 height 14
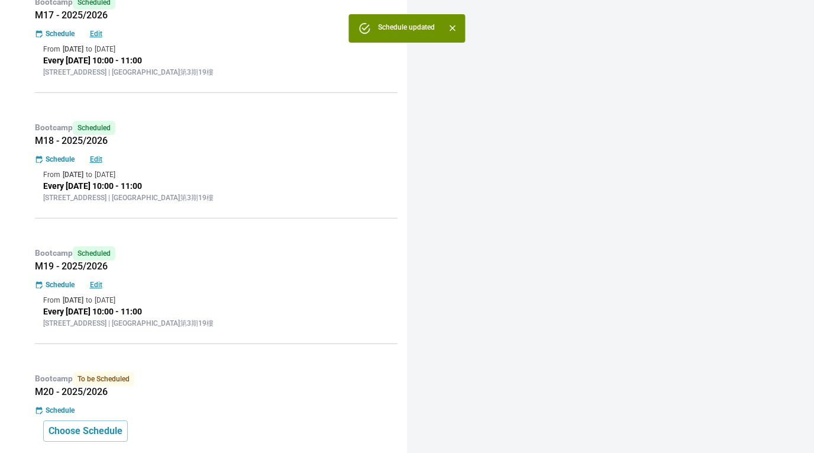
click at [230, 419] on div "Bootcamp To be Scheduled M20 - 2025/2026 Schedule Choose Schedule" at bounding box center [212, 410] width 369 height 94
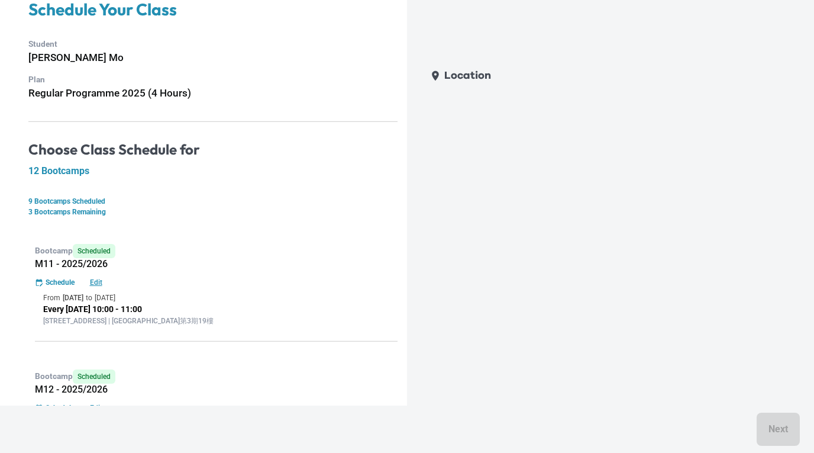
scroll to position [0, 0]
